Goal: Task Accomplishment & Management: Manage account settings

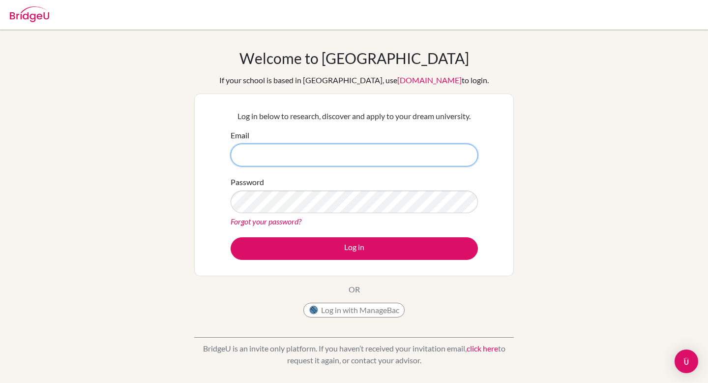
click at [351, 159] on input "Email" at bounding box center [354, 155] width 247 height 23
type input "javilao@tvs.edu.co"
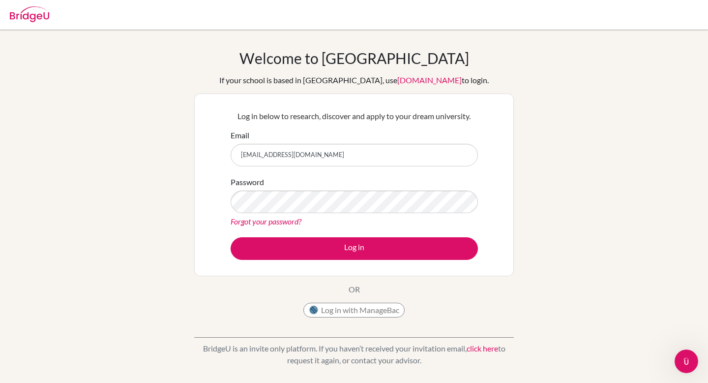
click at [298, 220] on link "Forgot your password?" at bounding box center [266, 220] width 71 height 9
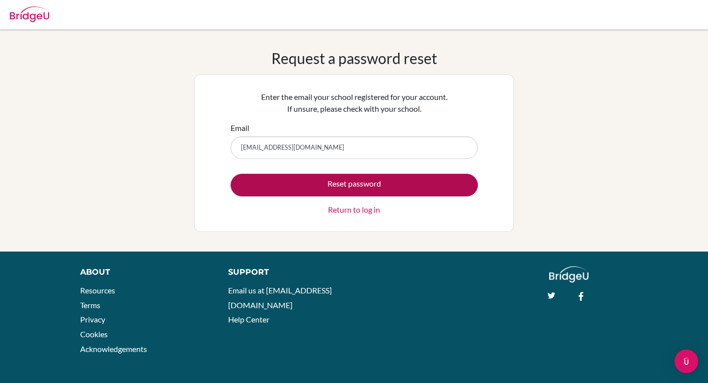
type input "[EMAIL_ADDRESS][DOMAIN_NAME]"
click at [302, 180] on button "Reset password" at bounding box center [354, 185] width 247 height 23
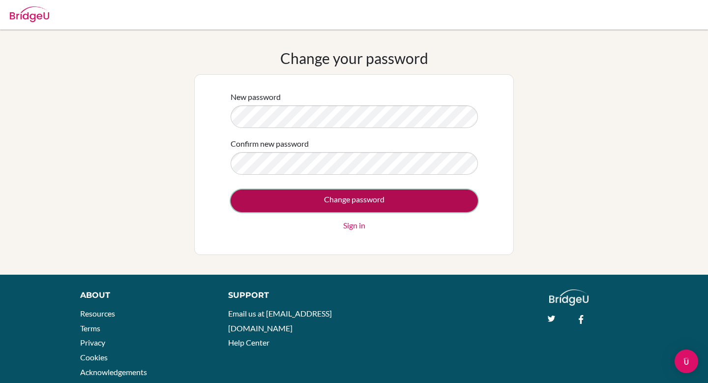
click at [350, 197] on input "Change password" at bounding box center [354, 200] width 247 height 23
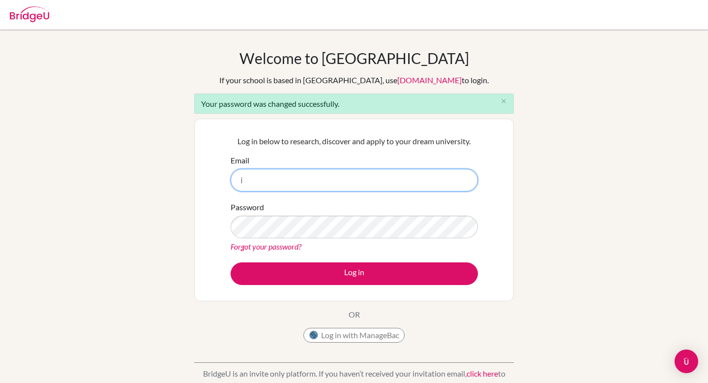
type input "[EMAIL_ADDRESS][DOMAIN_NAME]"
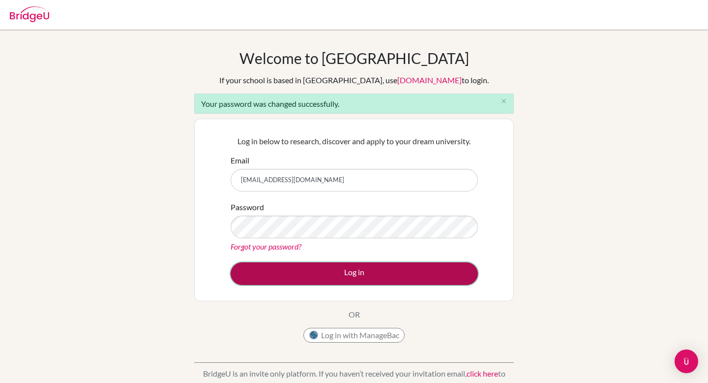
click at [334, 264] on button "Log in" at bounding box center [354, 273] width 247 height 23
